Goal: Task Accomplishment & Management: Manage account settings

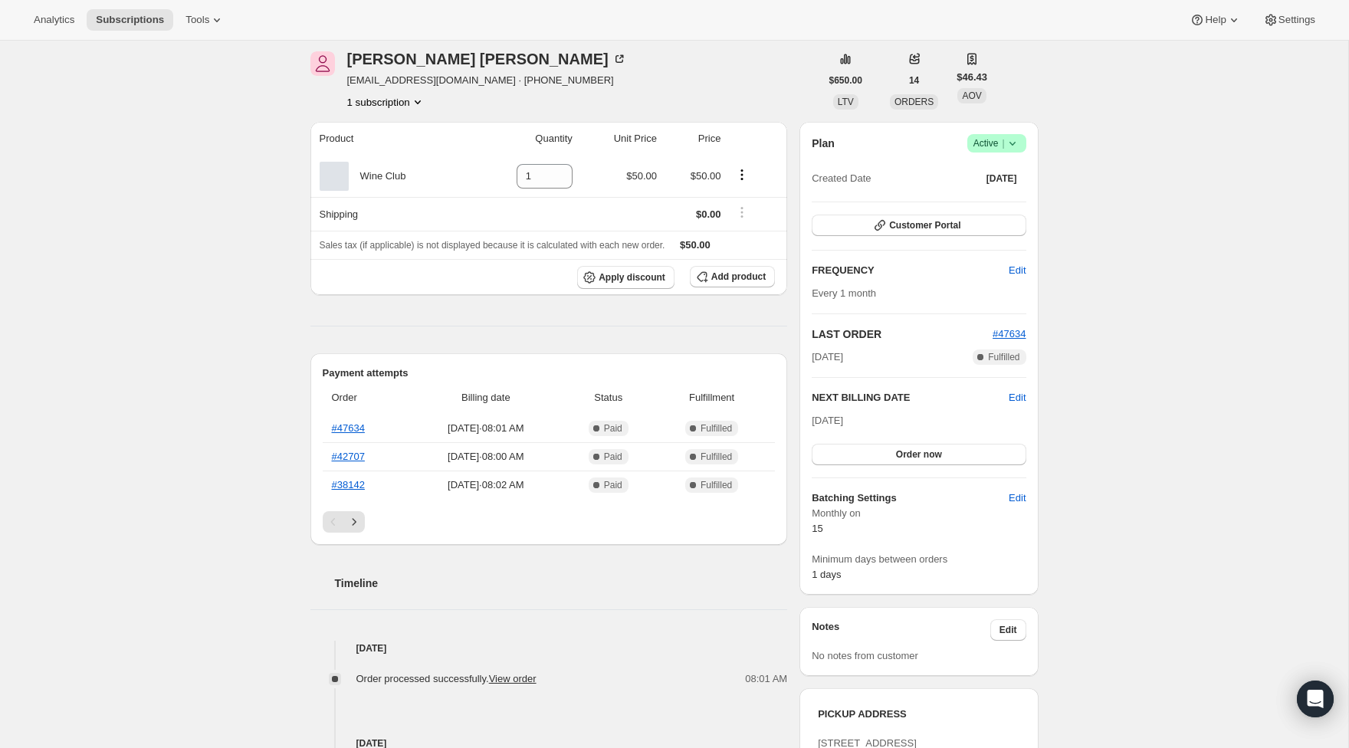
scroll to position [73, 0]
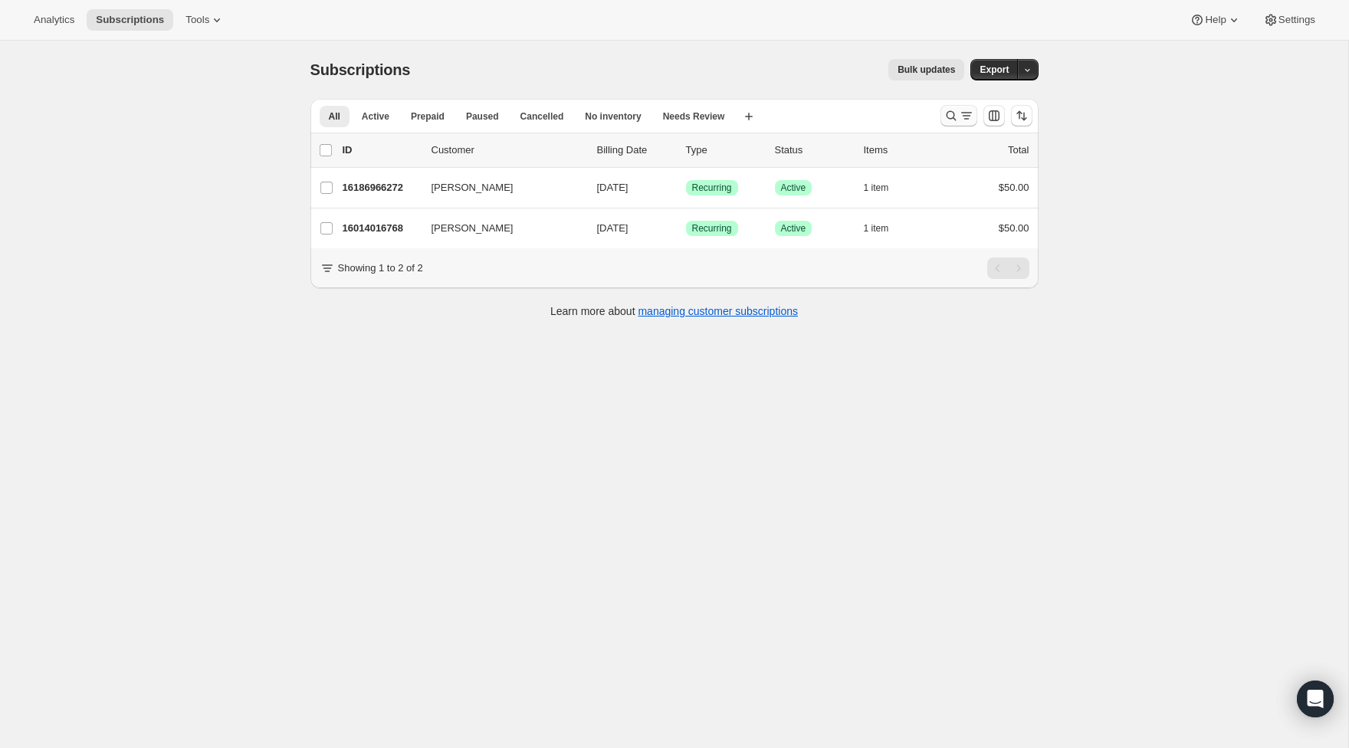
click at [945, 110] on icon "Search and filter results" at bounding box center [950, 115] width 15 height 15
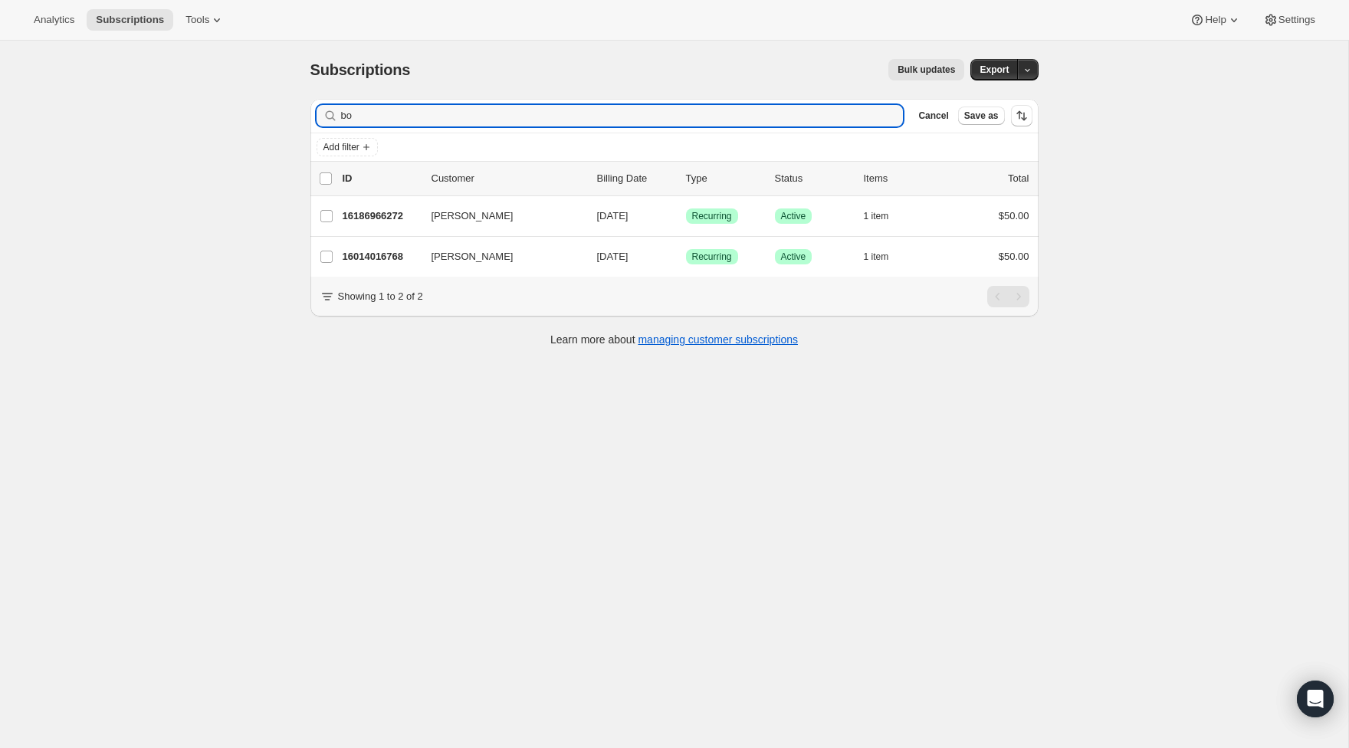
type input "b"
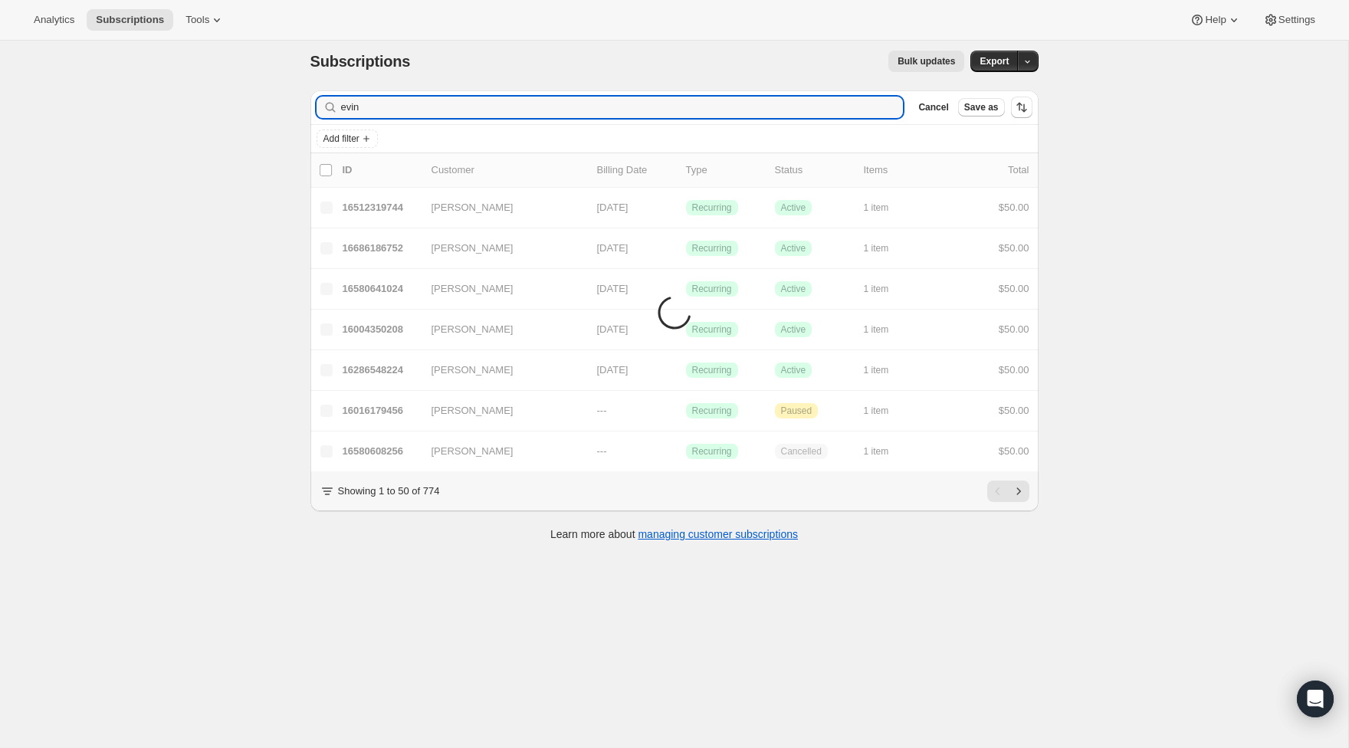
scroll to position [4, 0]
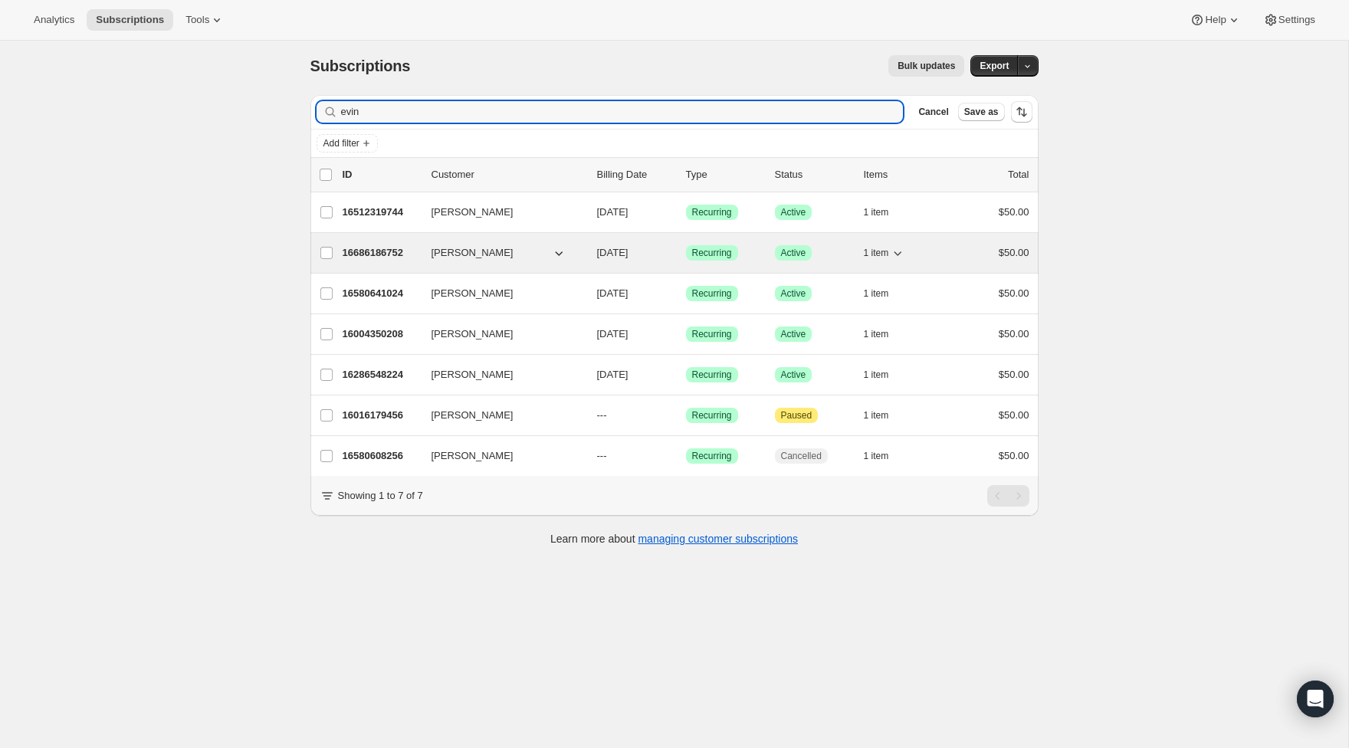
type input "evin"
click at [381, 247] on p "16686186752" at bounding box center [381, 252] width 77 height 15
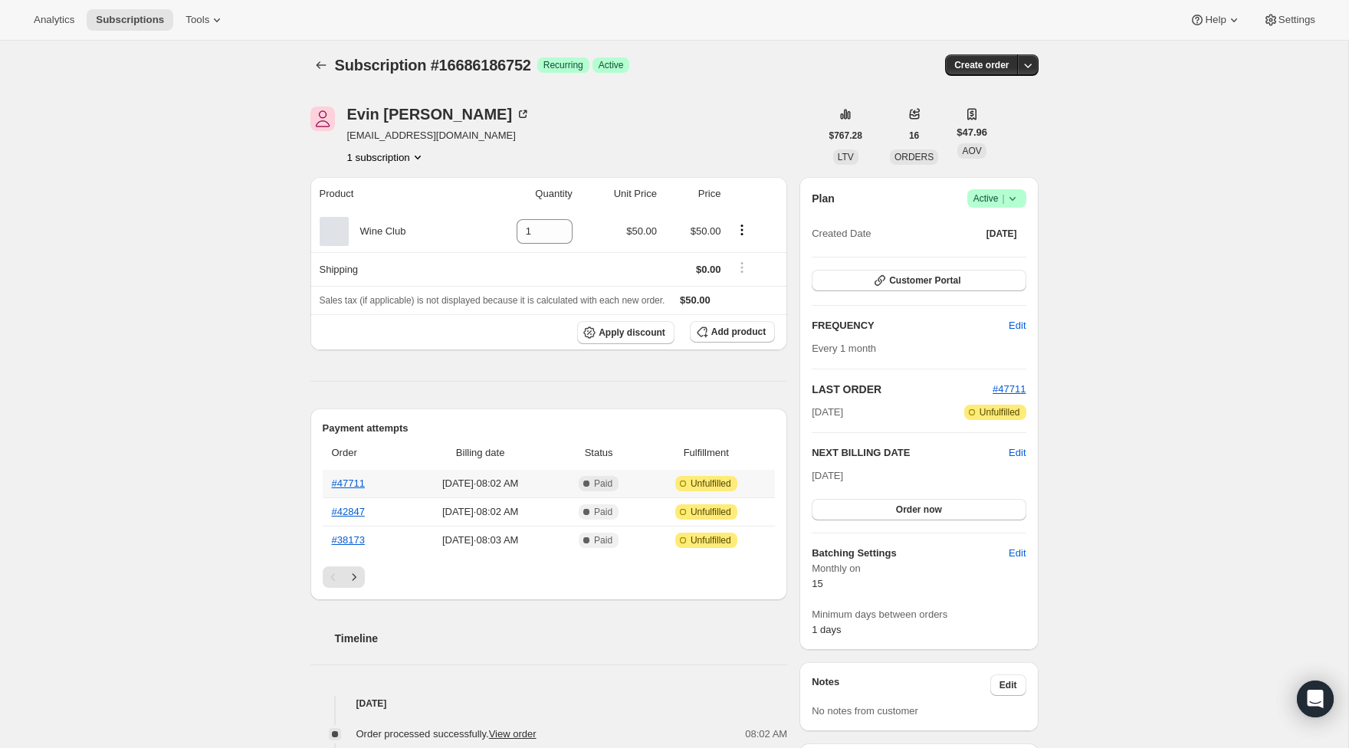
scroll to position [3, 0]
click at [359, 578] on icon "Next" at bounding box center [353, 578] width 15 height 15
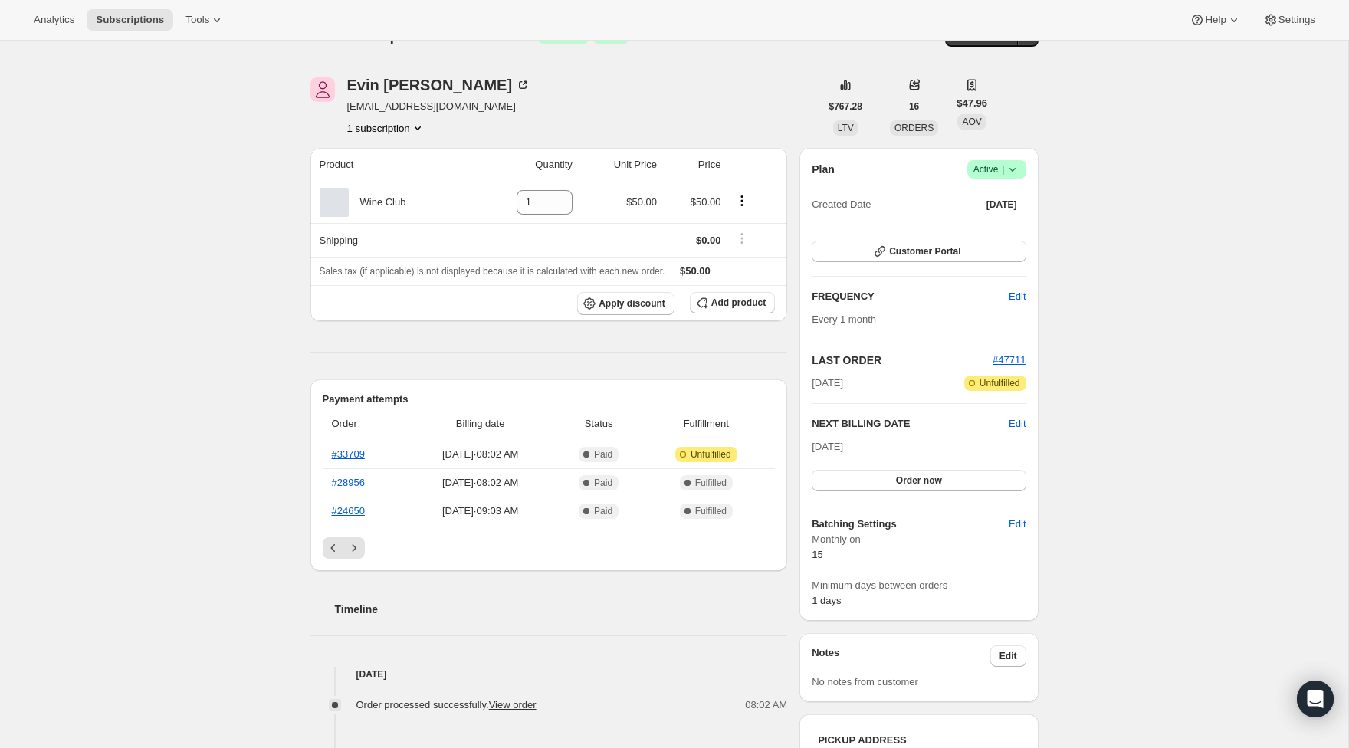
scroll to position [31, 0]
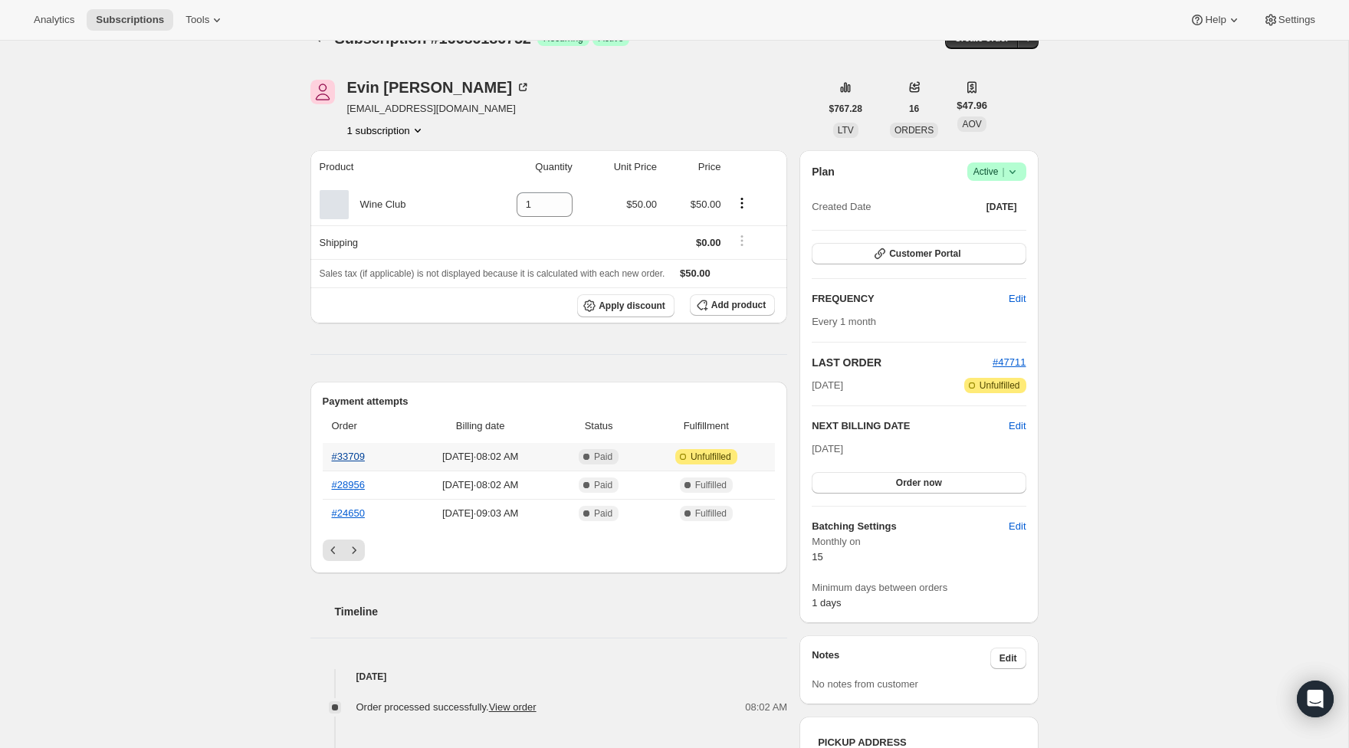
click at [357, 461] on link "#33709" at bounding box center [348, 456] width 33 height 11
click at [330, 545] on icon "Previous" at bounding box center [333, 550] width 15 height 15
click at [353, 517] on link "#38173" at bounding box center [348, 512] width 33 height 11
click at [359, 486] on link "#42847" at bounding box center [348, 484] width 33 height 11
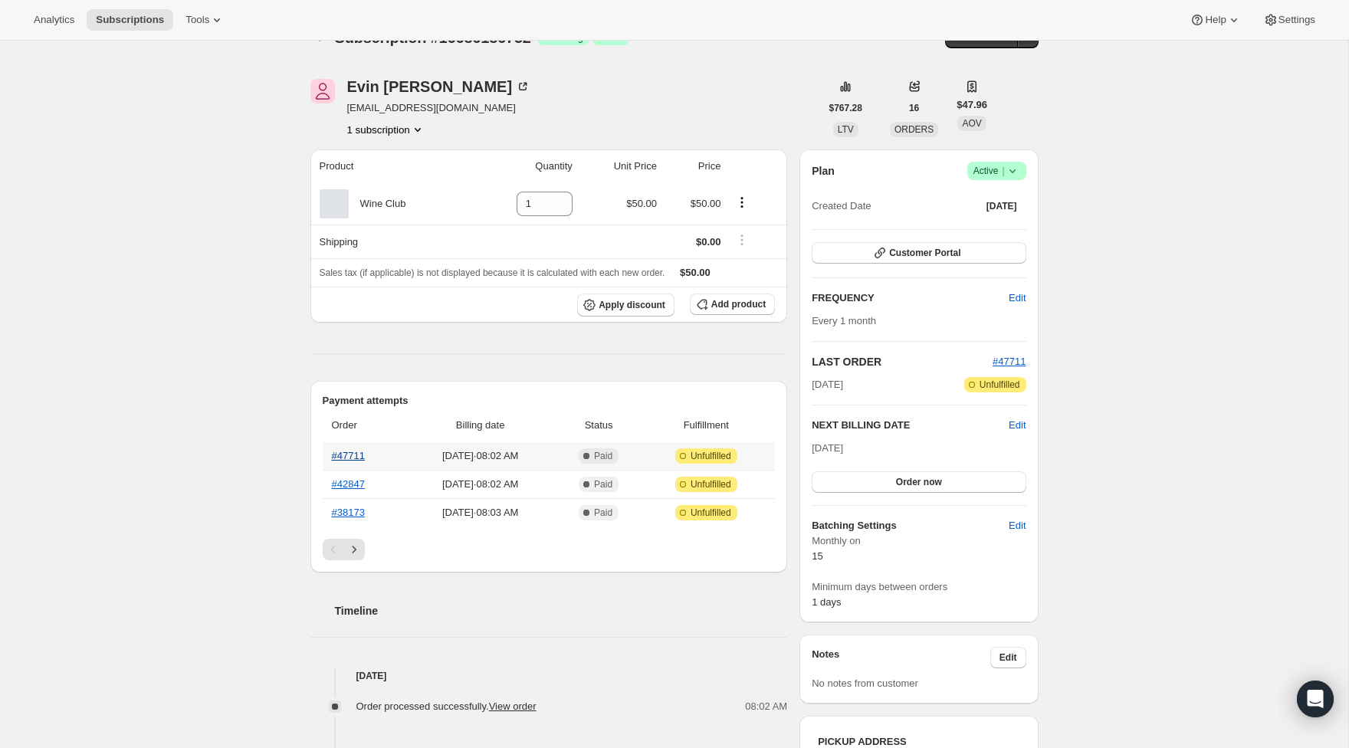
click at [360, 455] on link "#47711" at bounding box center [348, 455] width 33 height 11
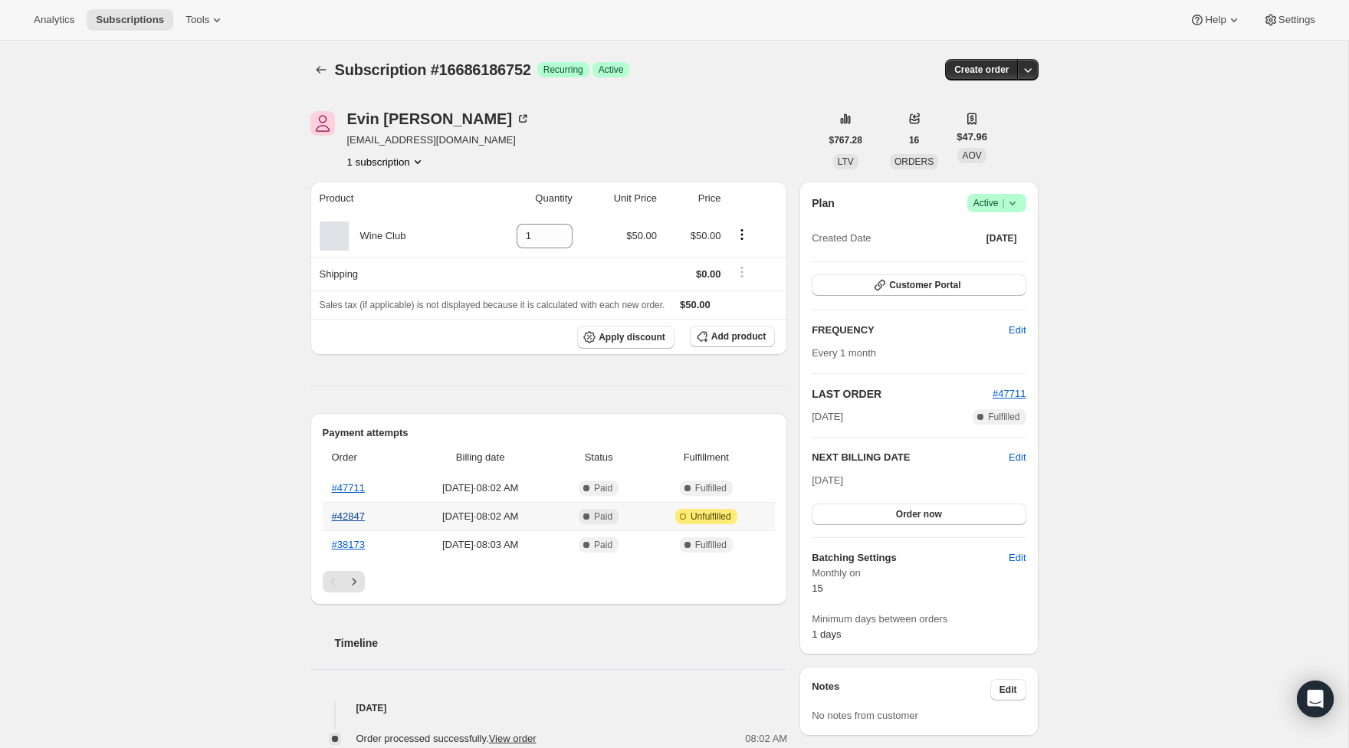
click at [350, 516] on link "#42847" at bounding box center [348, 515] width 33 height 11
click at [305, 65] on div "Subscription #16686186752. This page is ready Subscription #16686186752 Success…" at bounding box center [674, 628] width 765 height 1180
click at [313, 67] on icon "Subscriptions" at bounding box center [320, 68] width 15 height 15
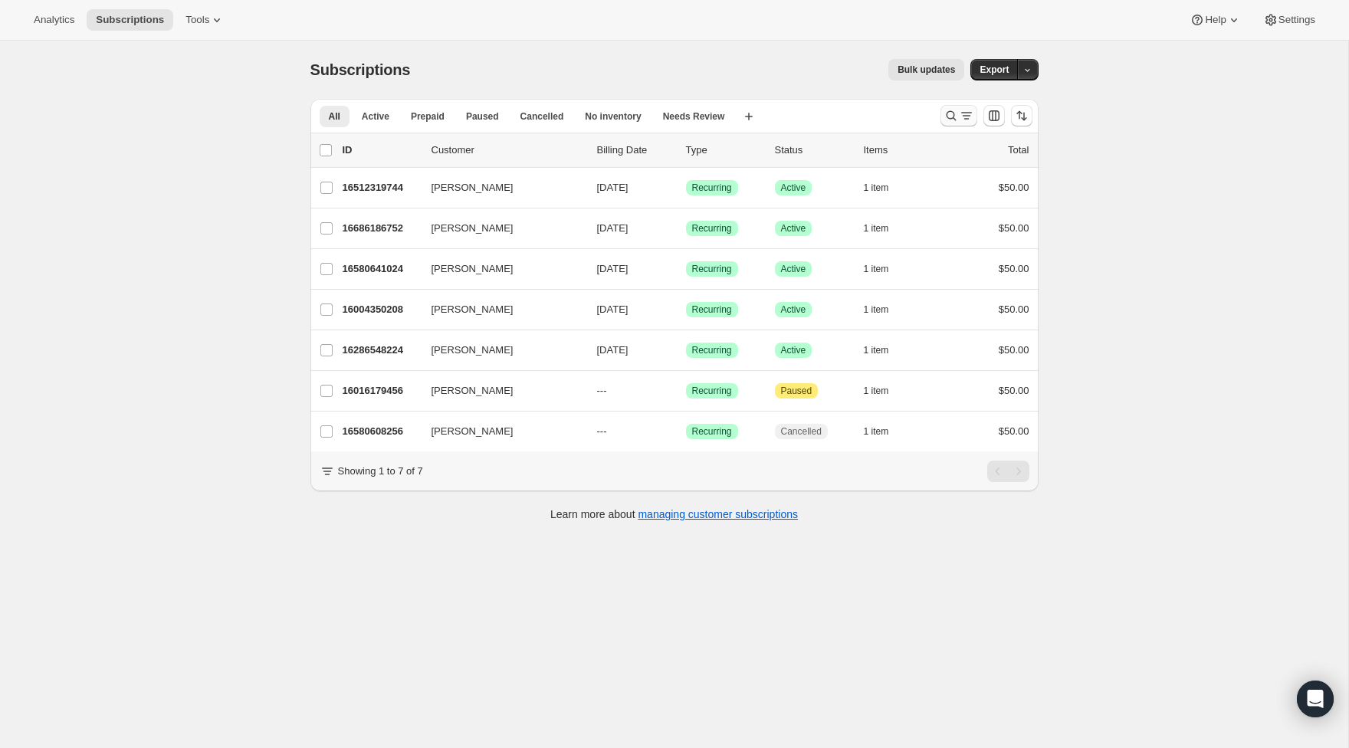
click at [954, 117] on icon "Search and filter results" at bounding box center [950, 115] width 15 height 15
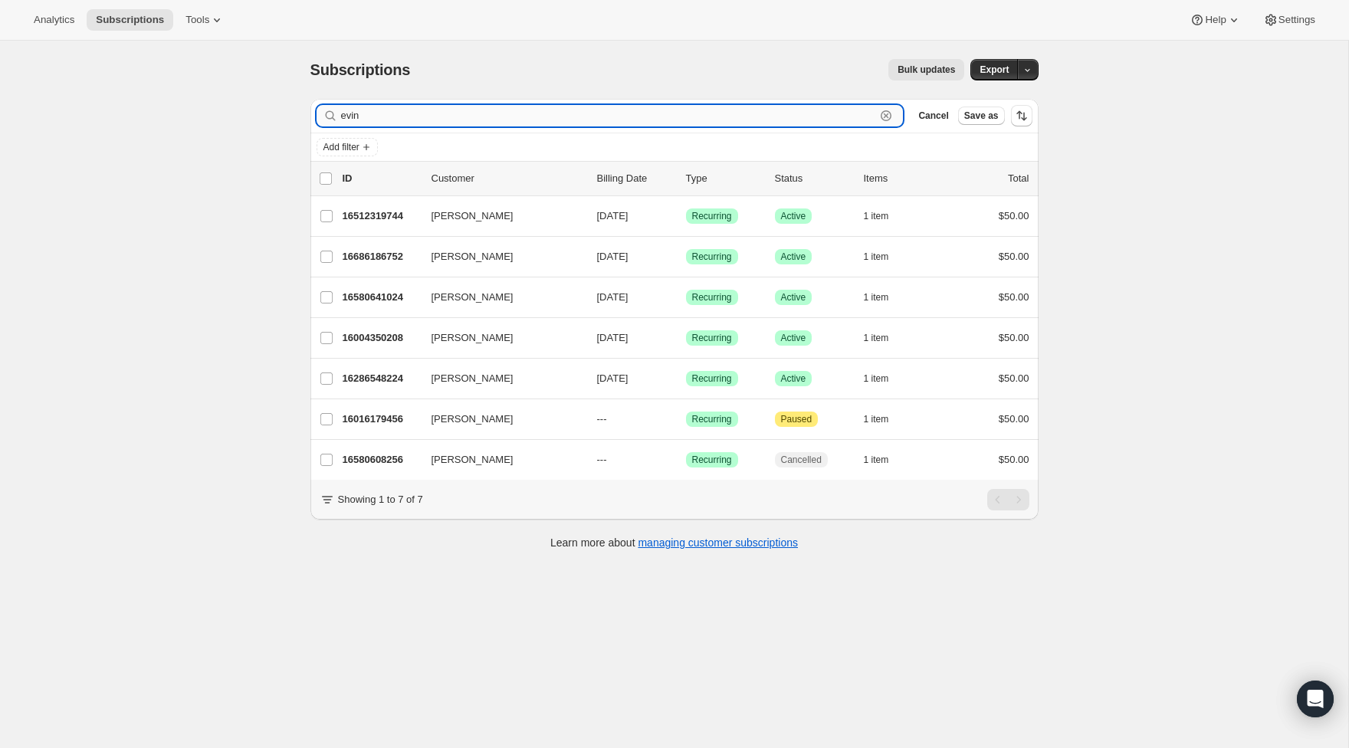
click at [486, 122] on input "evin" at bounding box center [608, 115] width 535 height 21
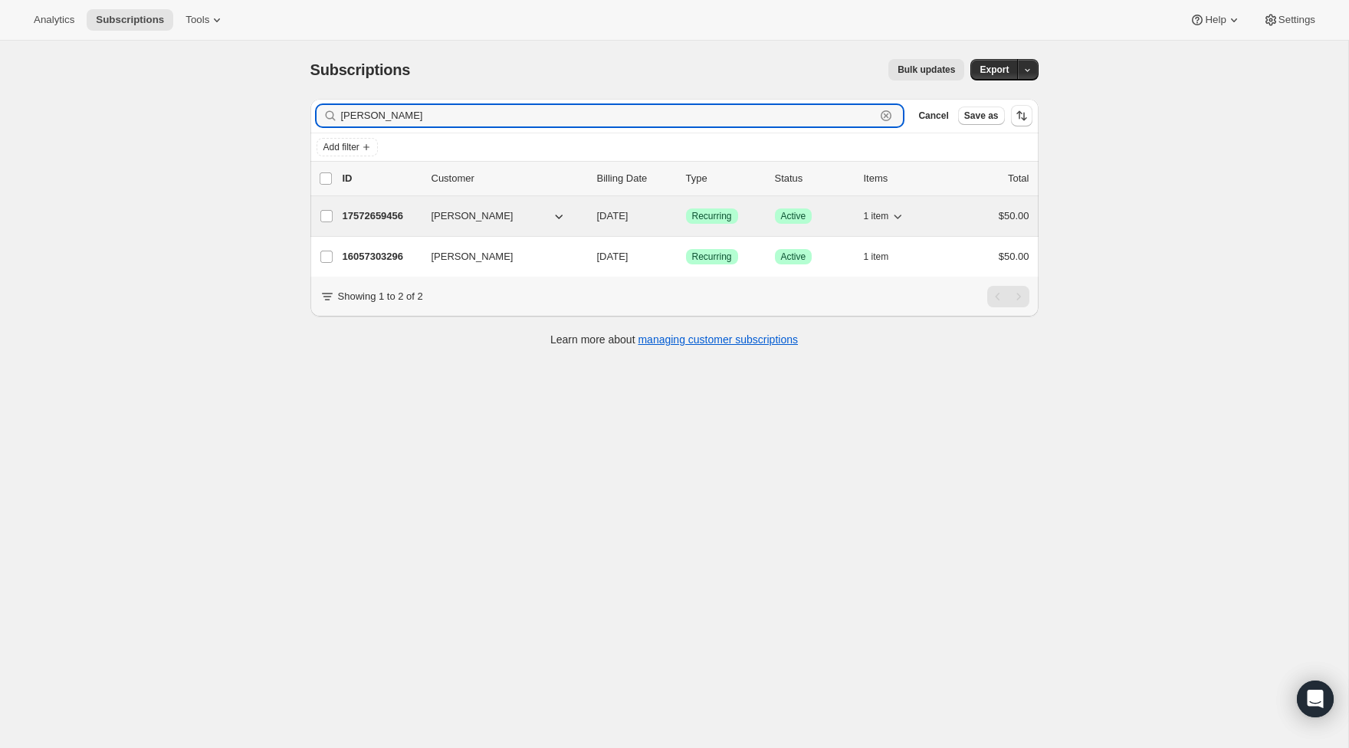
type input "cann"
click at [376, 220] on p "17572659456" at bounding box center [381, 215] width 77 height 15
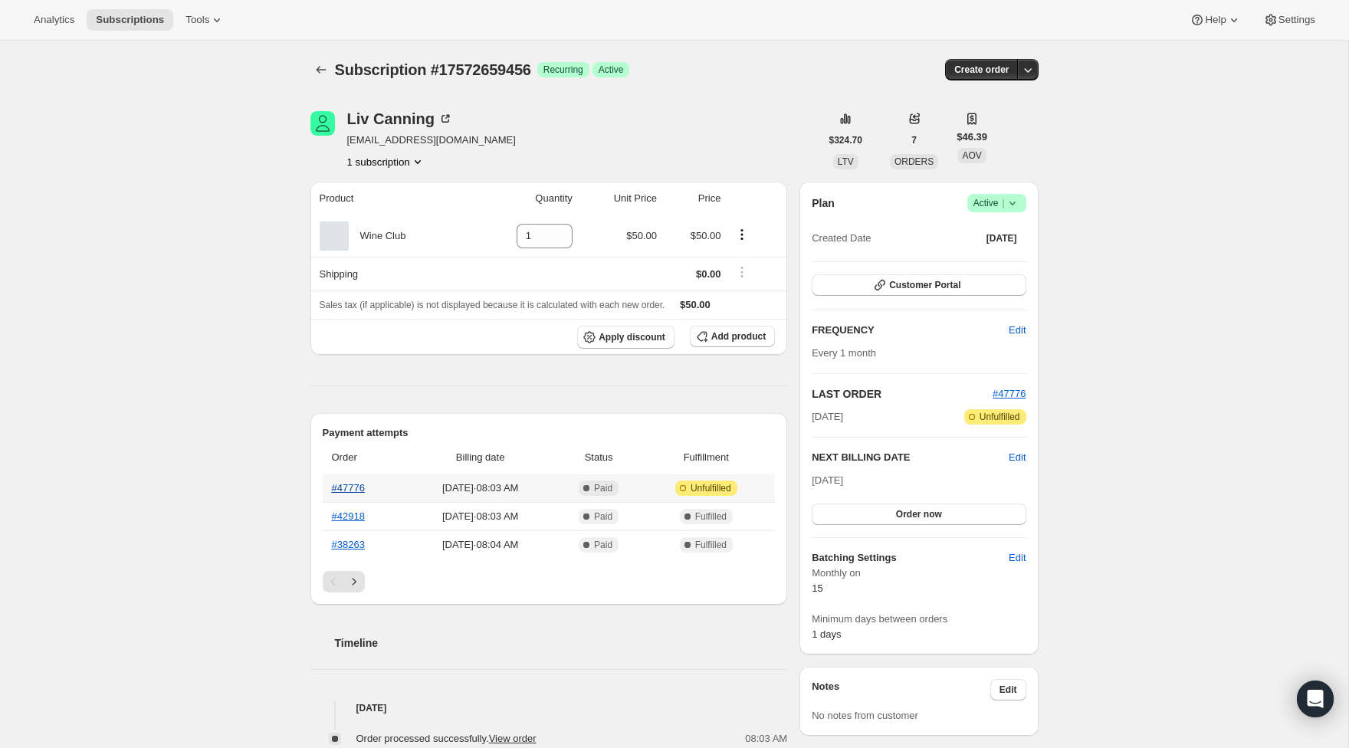
click at [335, 488] on link "#47776" at bounding box center [348, 487] width 33 height 11
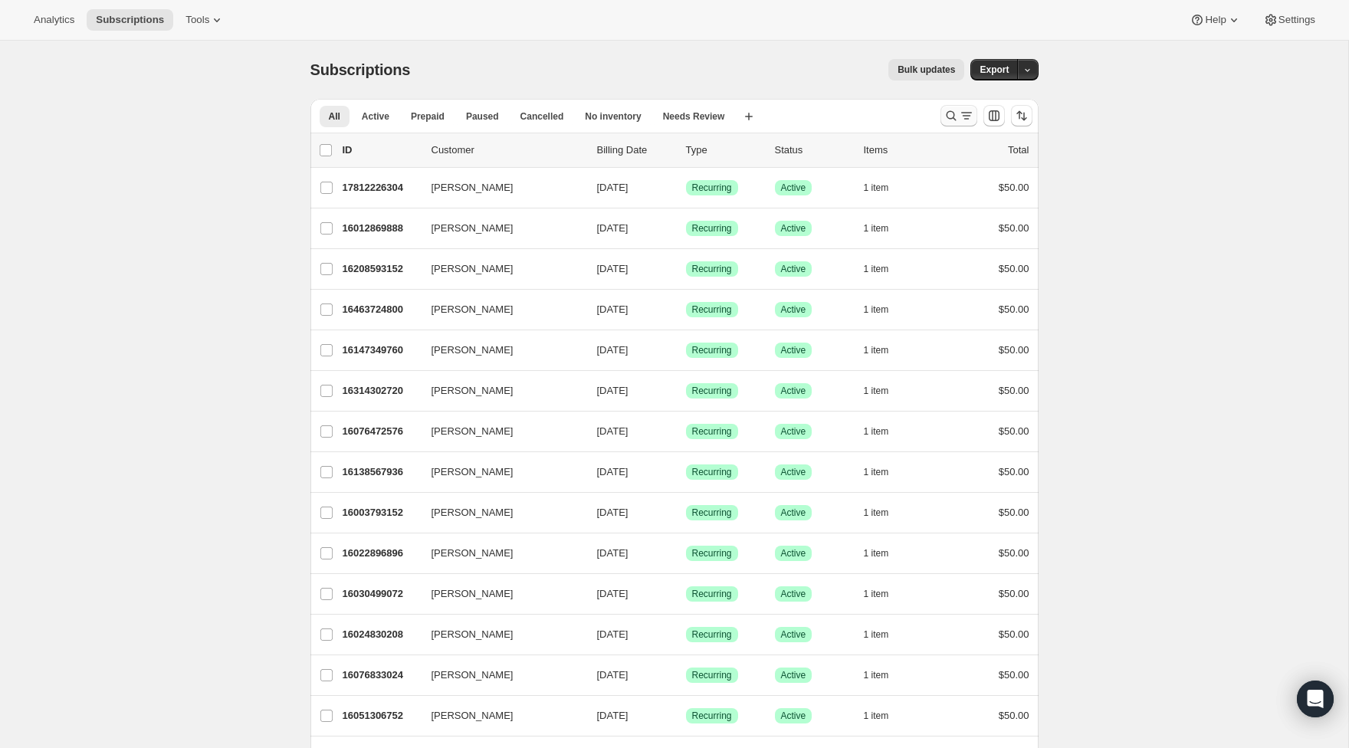
click at [949, 113] on icon "Search and filter results" at bounding box center [950, 115] width 15 height 15
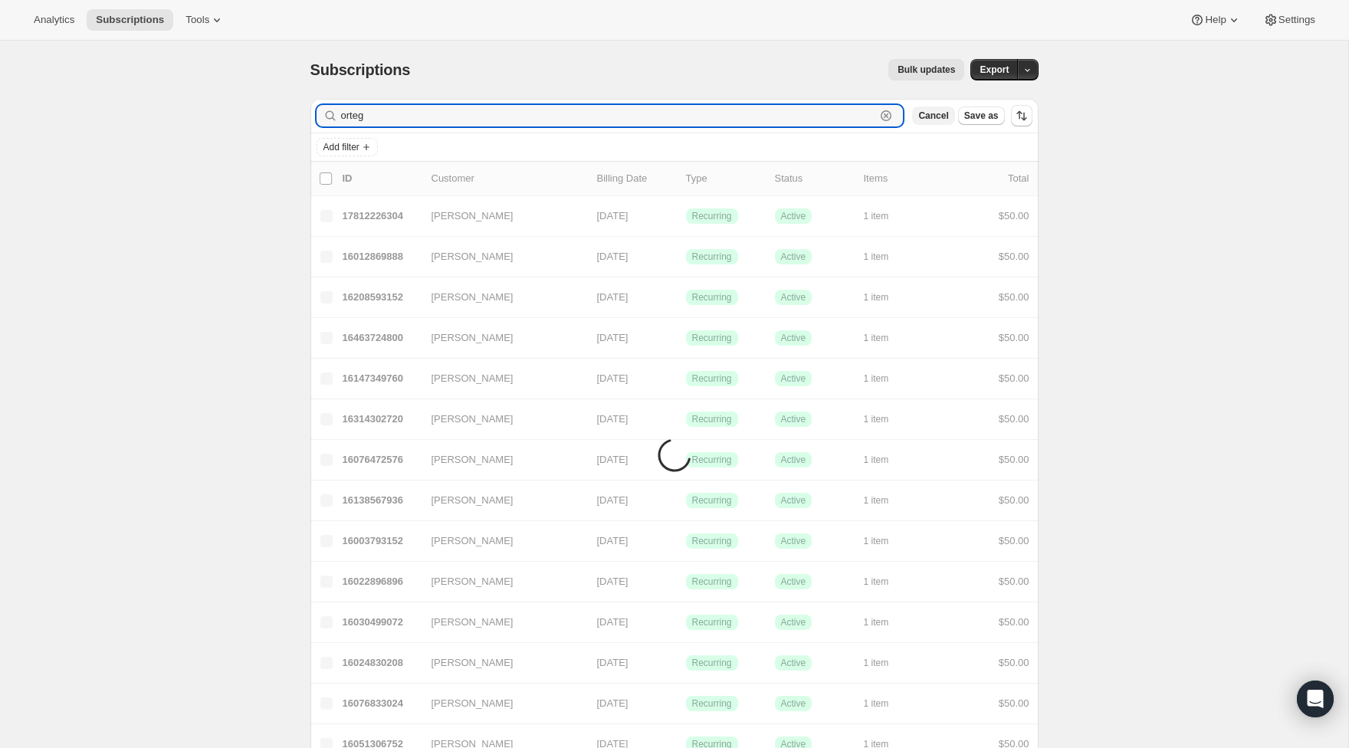
type input "ortega"
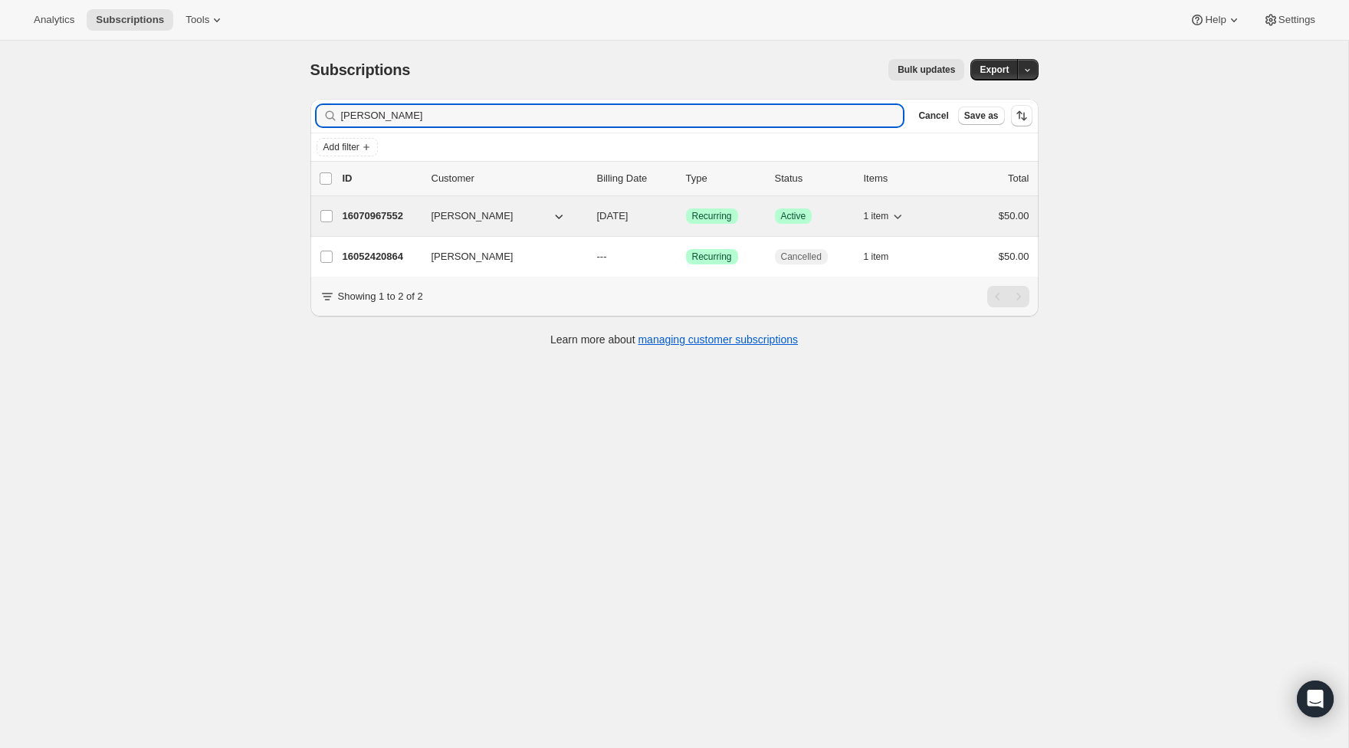
click at [385, 216] on p "16070967552" at bounding box center [381, 215] width 77 height 15
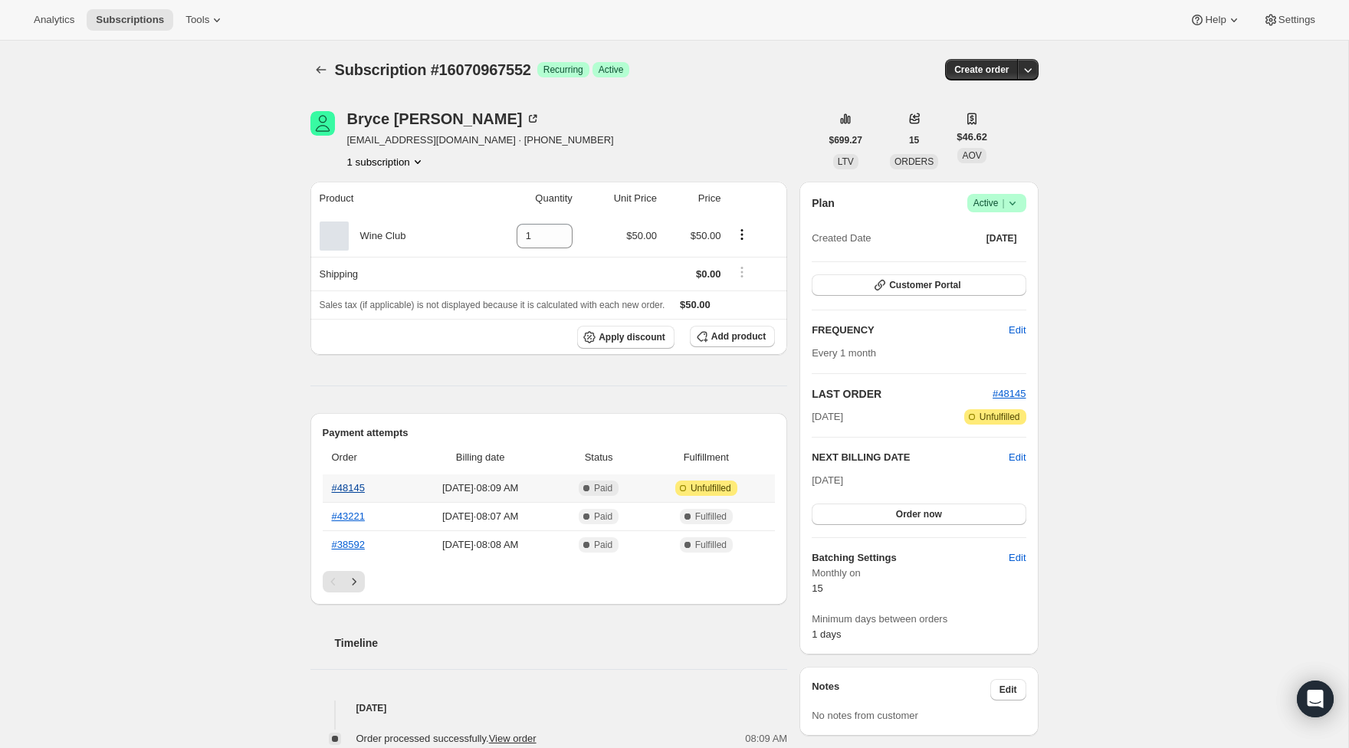
click at [349, 494] on link "#48145" at bounding box center [348, 487] width 33 height 11
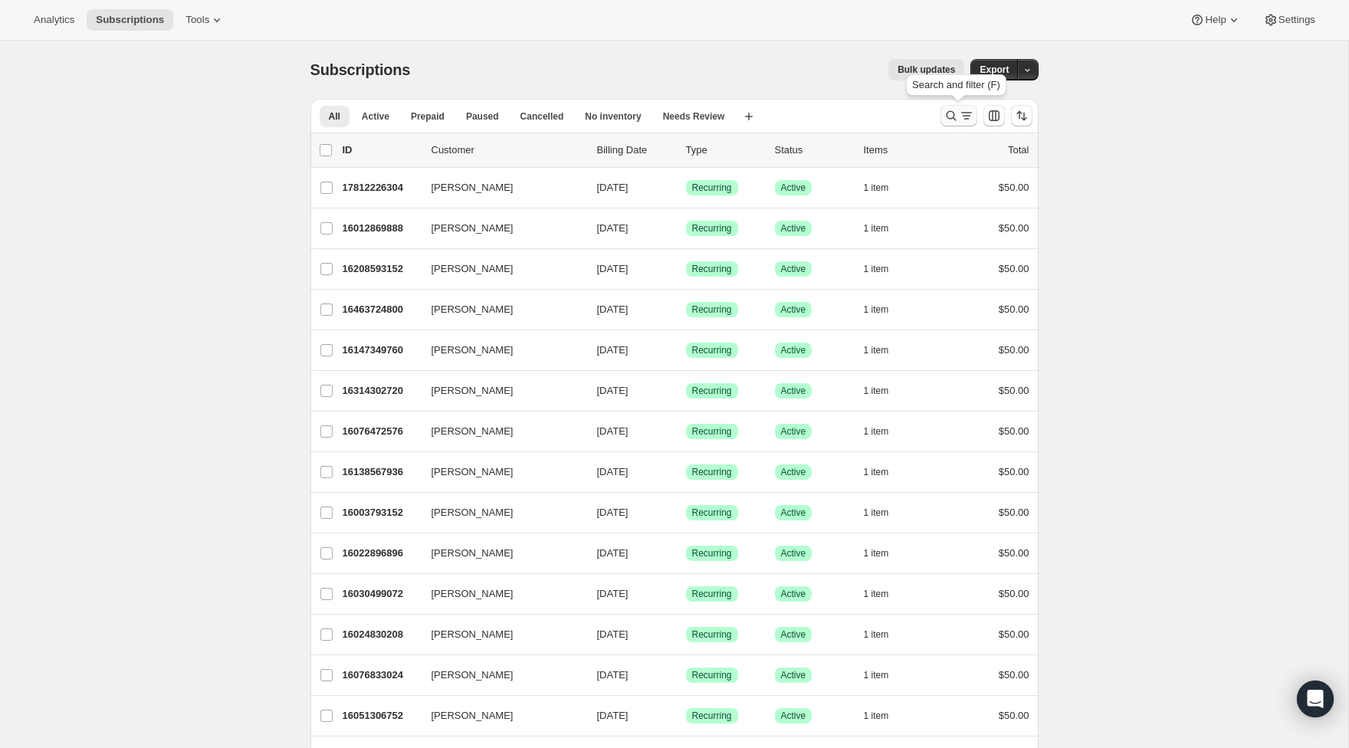
click at [950, 119] on icon "Search and filter results" at bounding box center [951, 116] width 10 height 10
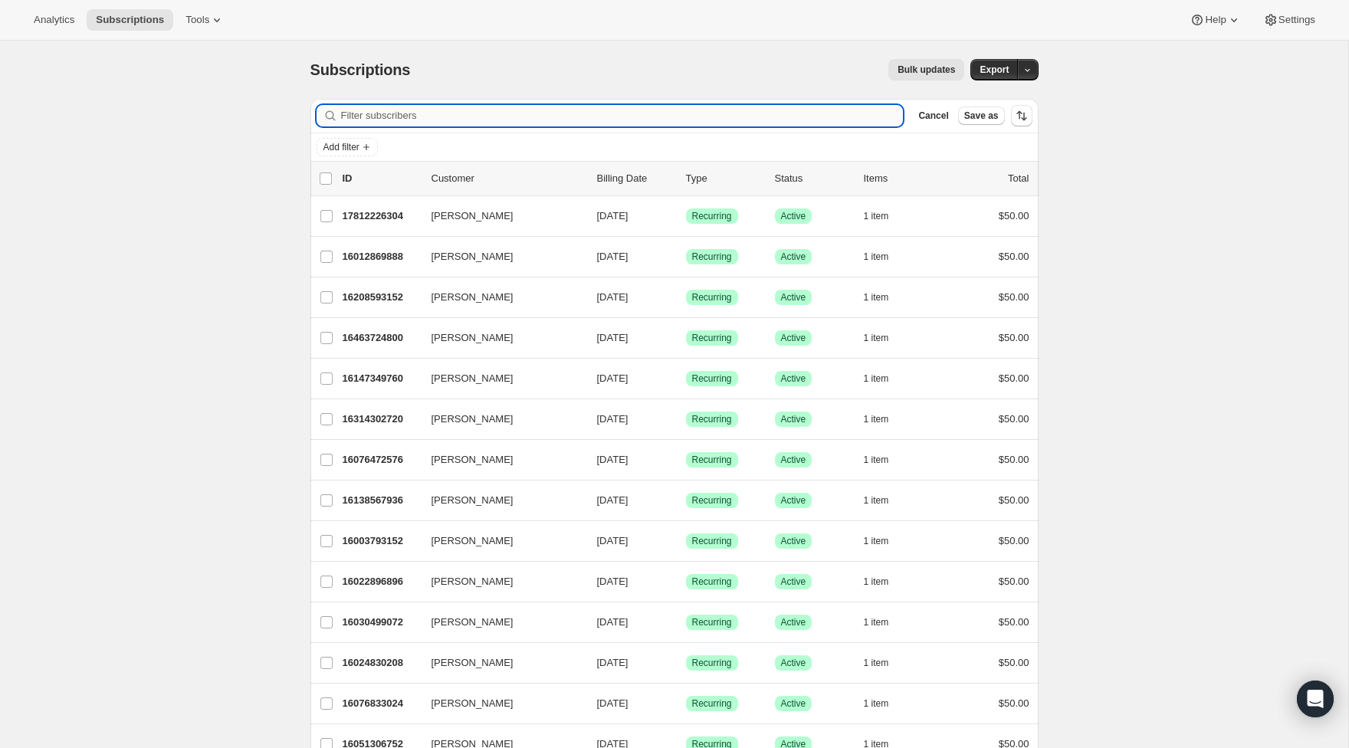
type input "j"
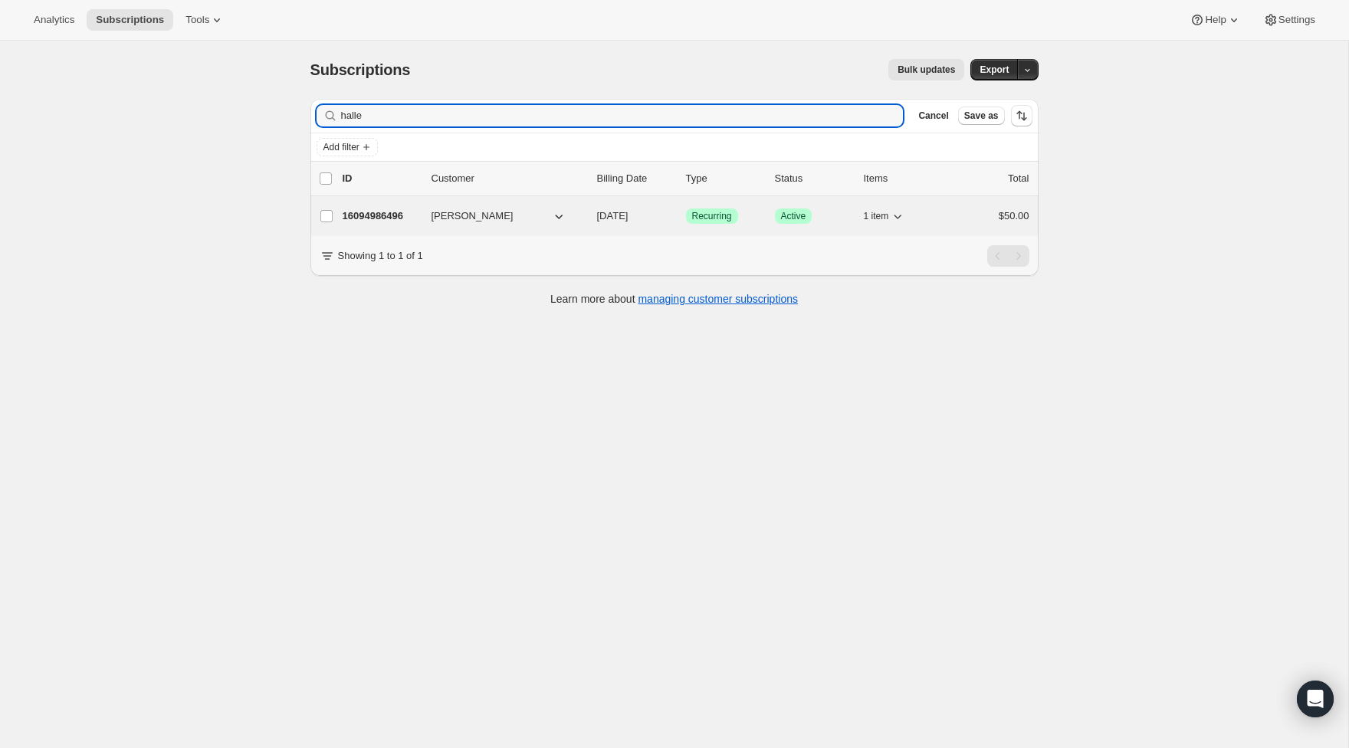
type input "halle"
click at [380, 215] on p "16094986496" at bounding box center [381, 215] width 77 height 15
